Goal: Transaction & Acquisition: Subscribe to service/newsletter

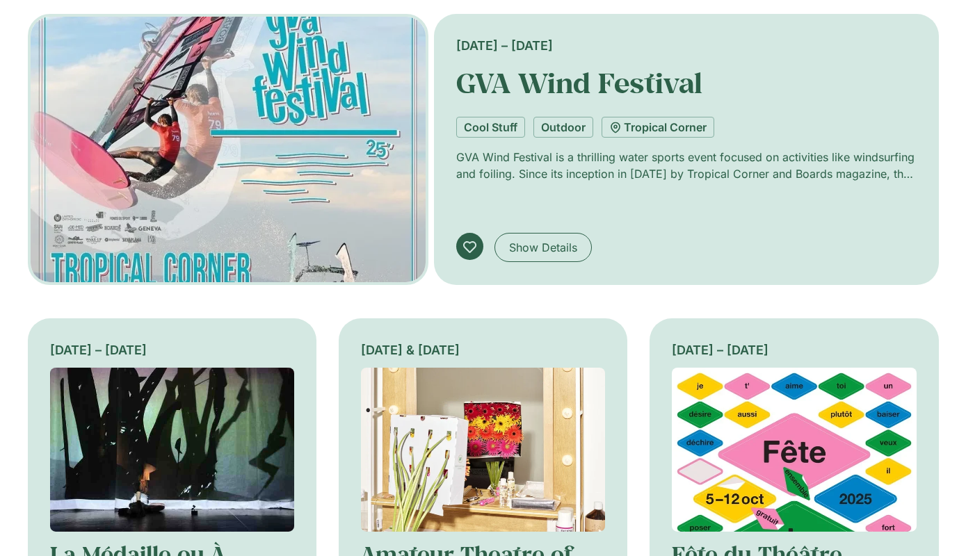
scroll to position [451, 0]
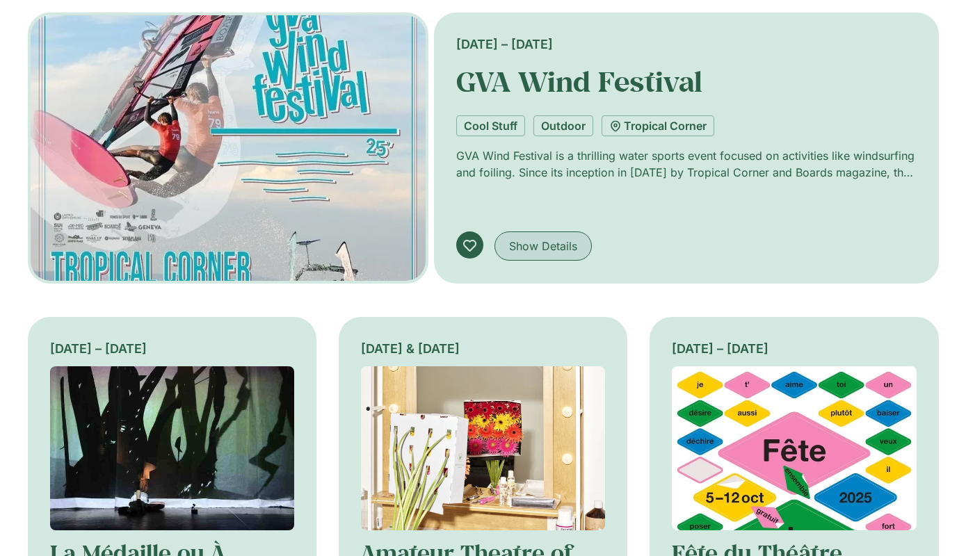
click at [542, 249] on span "Show Details" at bounding box center [543, 246] width 68 height 17
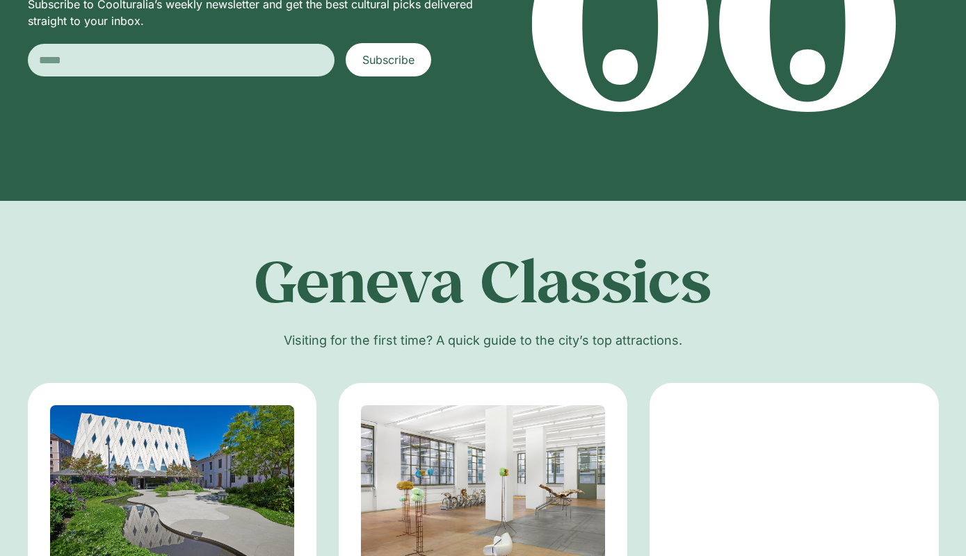
scroll to position [1953, 0]
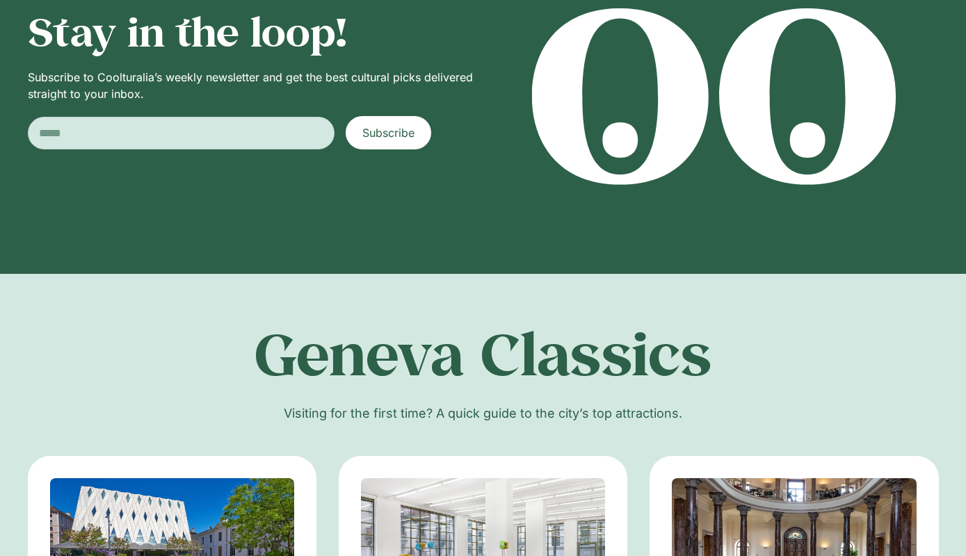
click at [260, 136] on input "Email" at bounding box center [181, 133] width 307 height 33
type input "**********"
click at [410, 129] on span "Subscribe" at bounding box center [388, 132] width 52 height 17
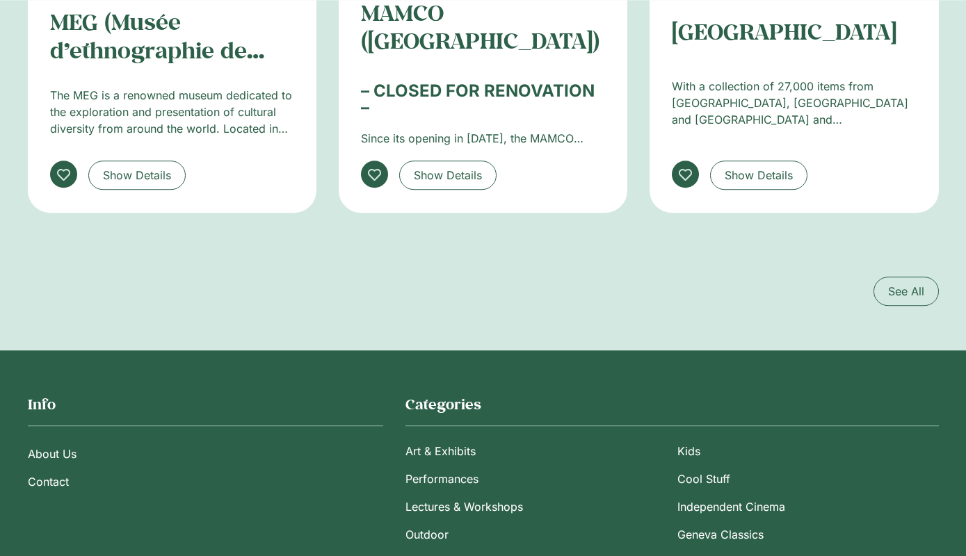
scroll to position [2703, 0]
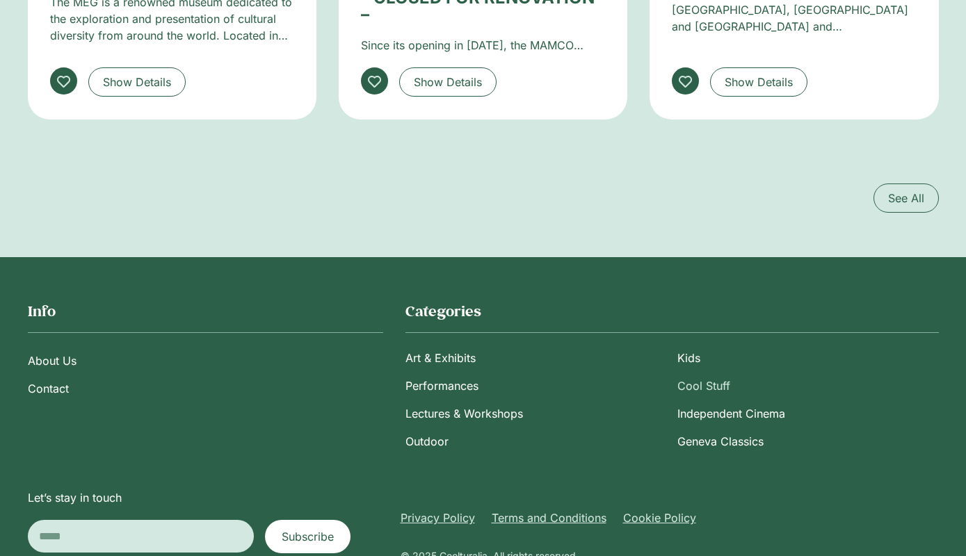
click at [722, 382] on link "Cool Stuff" at bounding box center [807, 386] width 261 height 28
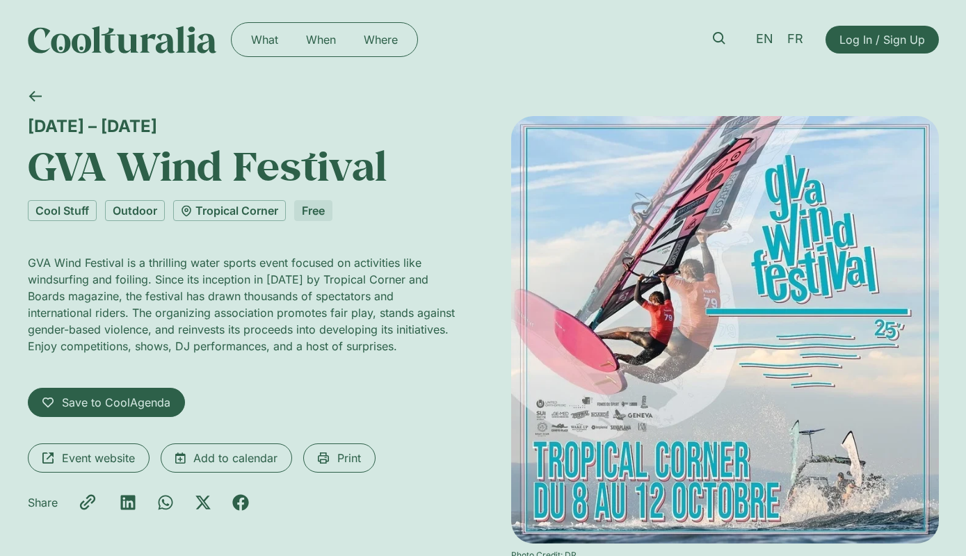
click at [479, 91] on div at bounding box center [478, 97] width 921 height 37
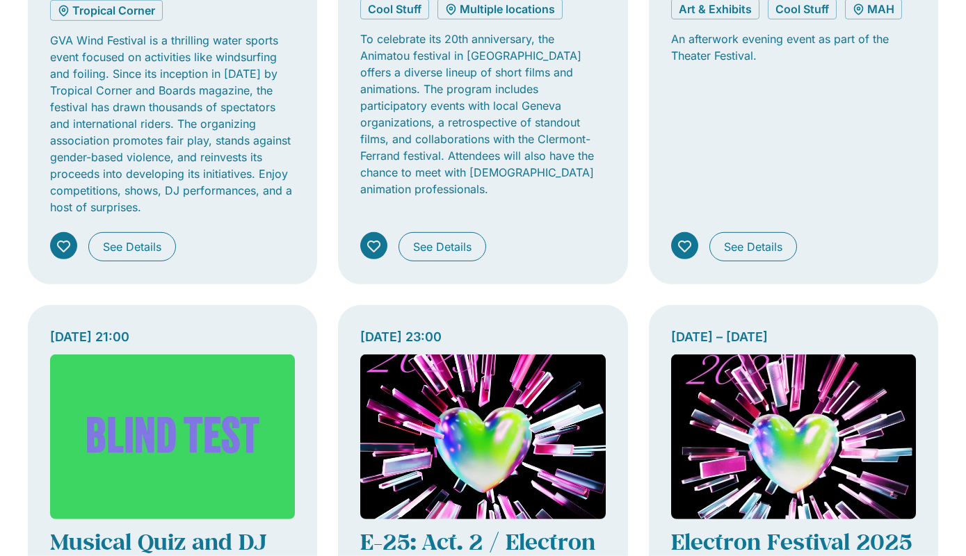
scroll to position [751, 0]
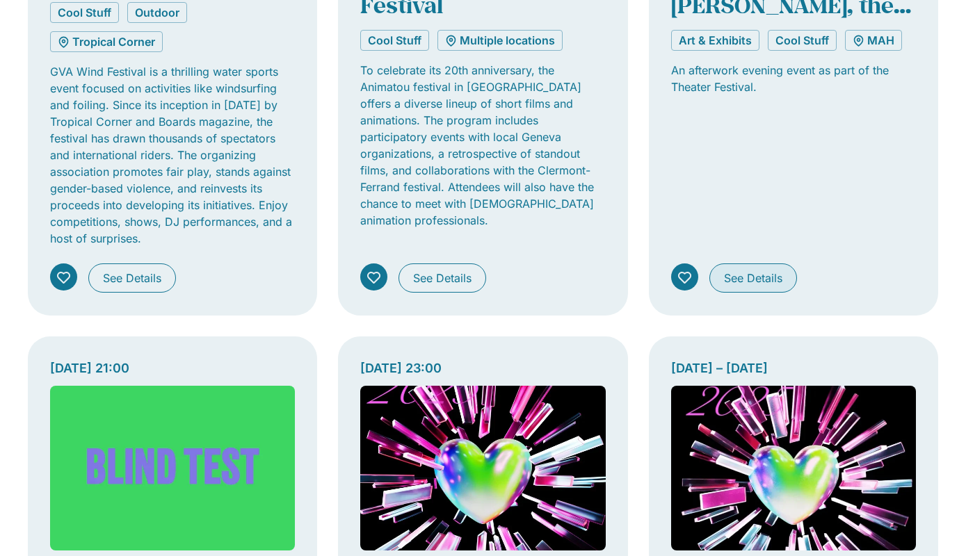
click at [751, 270] on span "See Details" at bounding box center [753, 278] width 58 height 17
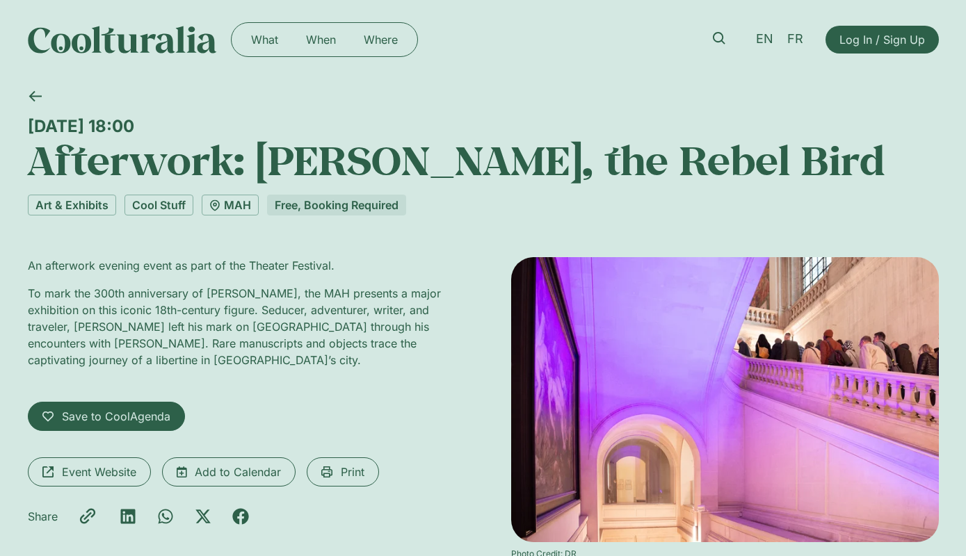
click at [140, 286] on p "To mark the 300th anniversary of [PERSON_NAME], the MAH presents a major exhibi…" at bounding box center [242, 326] width 428 height 83
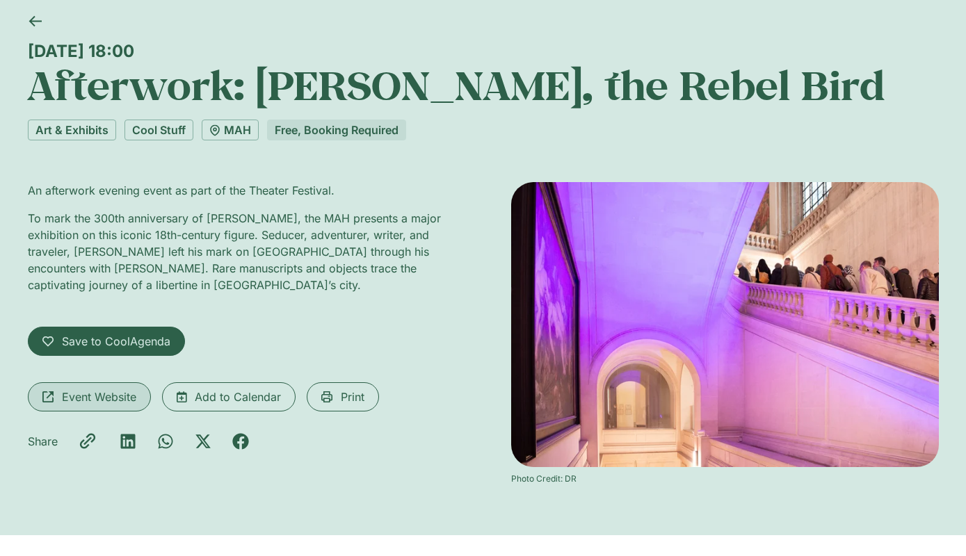
click at [95, 396] on span "Event Website" at bounding box center [99, 397] width 74 height 17
